Goal: Transaction & Acquisition: Purchase product/service

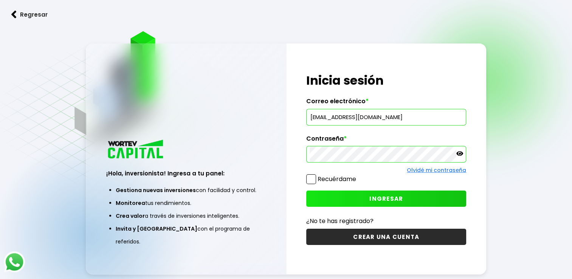
click at [314, 181] on span at bounding box center [311, 179] width 10 height 10
click at [357, 175] on input "Recuérdame" at bounding box center [357, 175] width 0 height 0
click at [338, 200] on button "INGRESAR" at bounding box center [386, 198] width 160 height 16
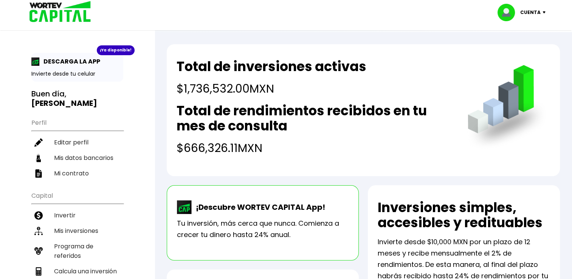
click at [374, 108] on h2 "Total de rendimientos recibidos en tu mes de consulta" at bounding box center [314, 118] width 276 height 30
click at [71, 213] on li "Invertir" at bounding box center [77, 214] width 92 height 15
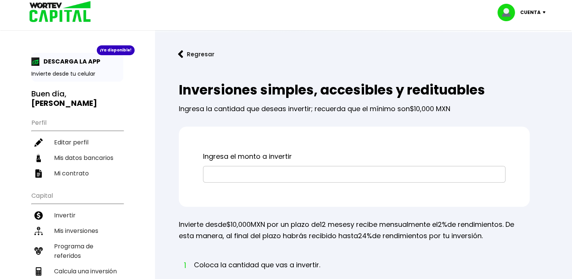
click at [226, 178] on input "text" at bounding box center [353, 174] width 295 height 16
type input "$50,000"
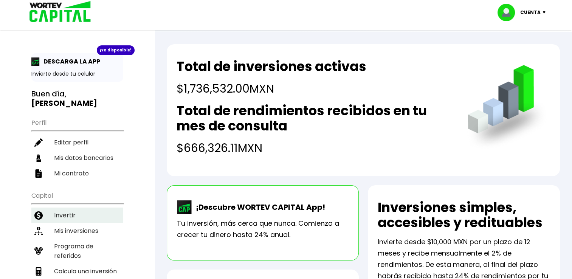
click at [74, 213] on li "Invertir" at bounding box center [77, 214] width 92 height 15
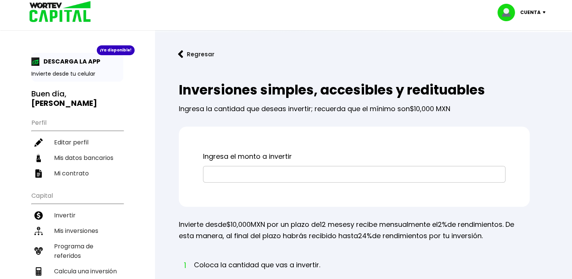
click at [229, 178] on input "text" at bounding box center [353, 174] width 295 height 16
type input "$50,000"
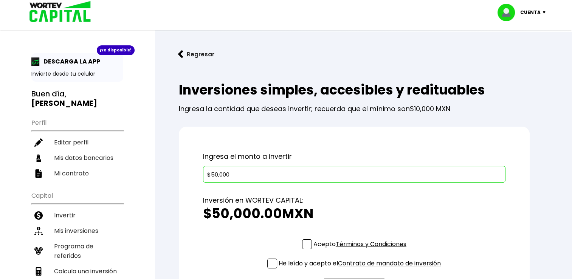
click at [308, 244] on span at bounding box center [307, 244] width 10 height 10
click at [361, 250] on input "Acepto Términos y Condiciones" at bounding box center [361, 250] width 0 height 0
click at [271, 264] on span at bounding box center [272, 263] width 10 height 10
click at [361, 269] on input "He leído y acepto el Contrato de mandato de inversión" at bounding box center [361, 269] width 0 height 0
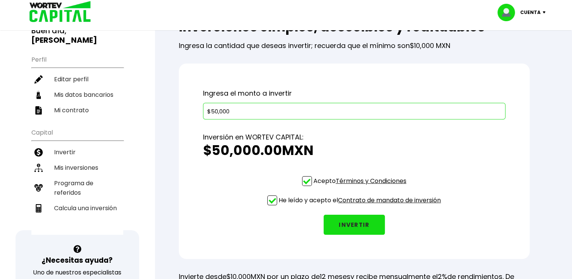
scroll to position [65, 0]
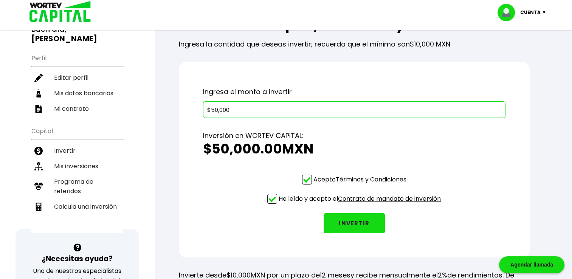
click at [360, 221] on button "INVERTIR" at bounding box center [353, 223] width 61 height 20
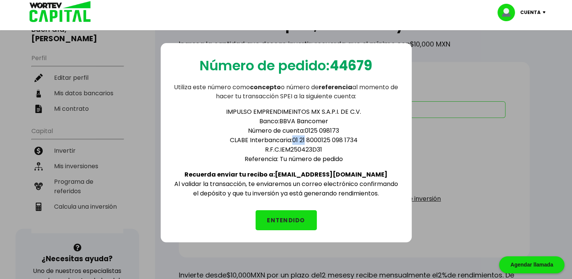
drag, startPoint x: 292, startPoint y: 138, endPoint x: 305, endPoint y: 138, distance: 12.5
click at [305, 138] on li "CLABE Interbancaria: 01 21 8000125 098 1734" at bounding box center [294, 139] width 212 height 9
click at [307, 136] on li "CLABE Interbancaria: 01 21 8000125 098 1734" at bounding box center [294, 139] width 212 height 9
drag, startPoint x: 307, startPoint y: 136, endPoint x: 321, endPoint y: 139, distance: 14.9
click at [321, 139] on li "CLABE Interbancaria: 01 21 8000125 098 1734" at bounding box center [294, 139] width 212 height 9
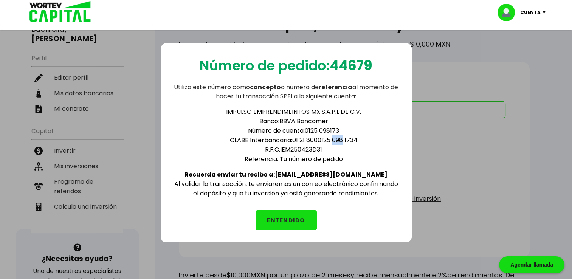
drag, startPoint x: 334, startPoint y: 140, endPoint x: 343, endPoint y: 141, distance: 9.1
click at [343, 141] on li "CLABE Interbancaria: 01 21 8000125 098 1734" at bounding box center [294, 139] width 212 height 9
drag, startPoint x: 291, startPoint y: 138, endPoint x: 306, endPoint y: 138, distance: 15.1
click at [306, 138] on li "CLABE Interbancaria: 01 21 8000125 098 1734" at bounding box center [294, 139] width 212 height 9
drag, startPoint x: 306, startPoint y: 138, endPoint x: 332, endPoint y: 139, distance: 25.7
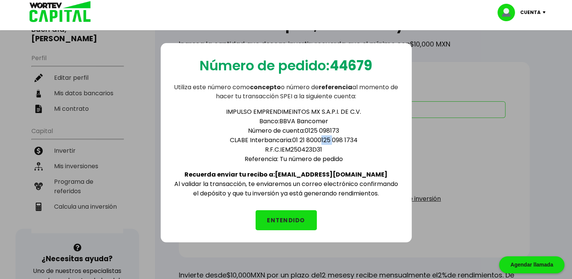
click at [332, 139] on li "CLABE Interbancaria: 01 21 8000125 098 1734" at bounding box center [294, 139] width 212 height 9
click at [300, 215] on button "ENTENDIDO" at bounding box center [285, 220] width 61 height 20
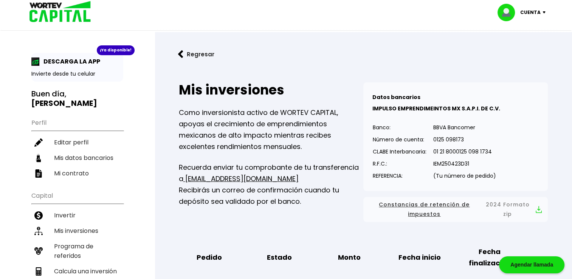
scroll to position [65, 0]
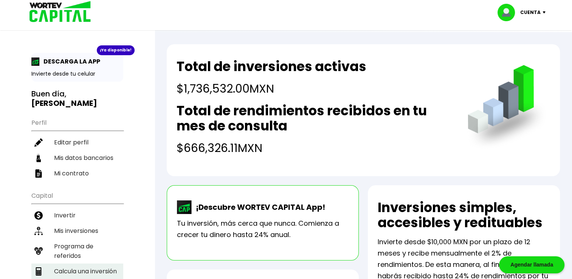
click at [108, 266] on li "Calcula una inversión" at bounding box center [77, 270] width 92 height 15
select select "1"
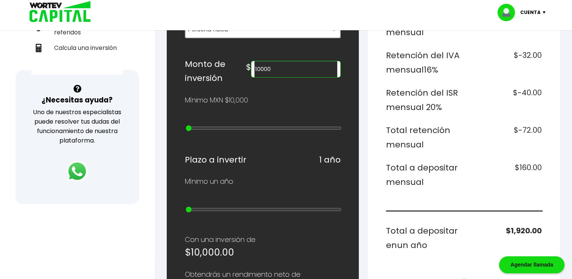
scroll to position [236, 0]
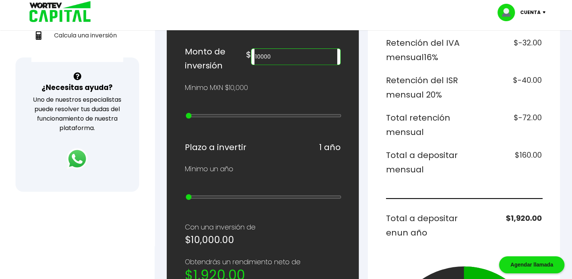
click at [292, 54] on input "10000" at bounding box center [295, 57] width 83 height 16
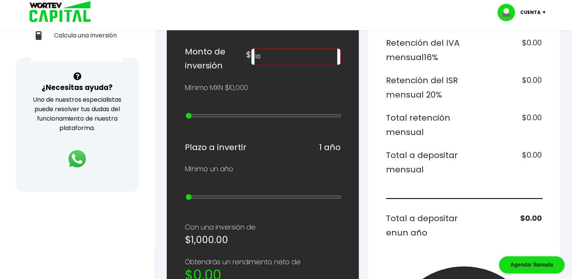
type input "1"
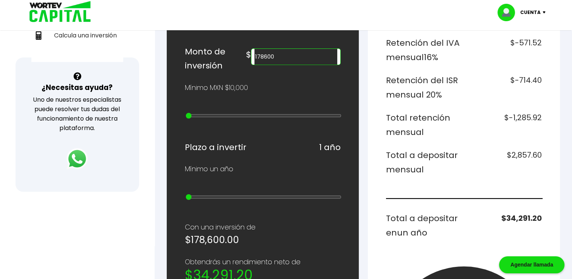
type input "1786000"
